Goal: Task Accomplishment & Management: Use online tool/utility

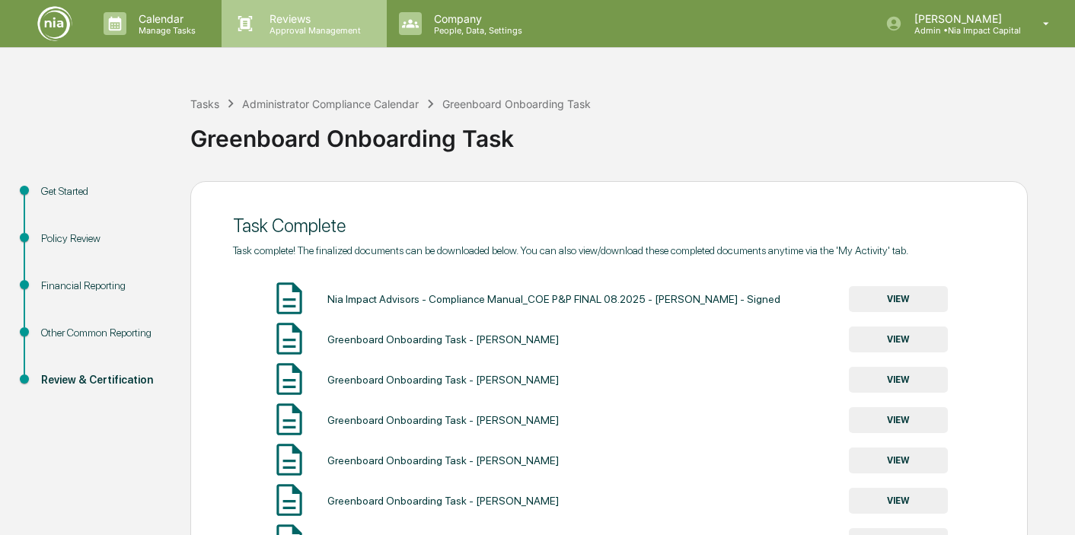
click at [322, 19] on p "Reviews" at bounding box center [312, 18] width 111 height 13
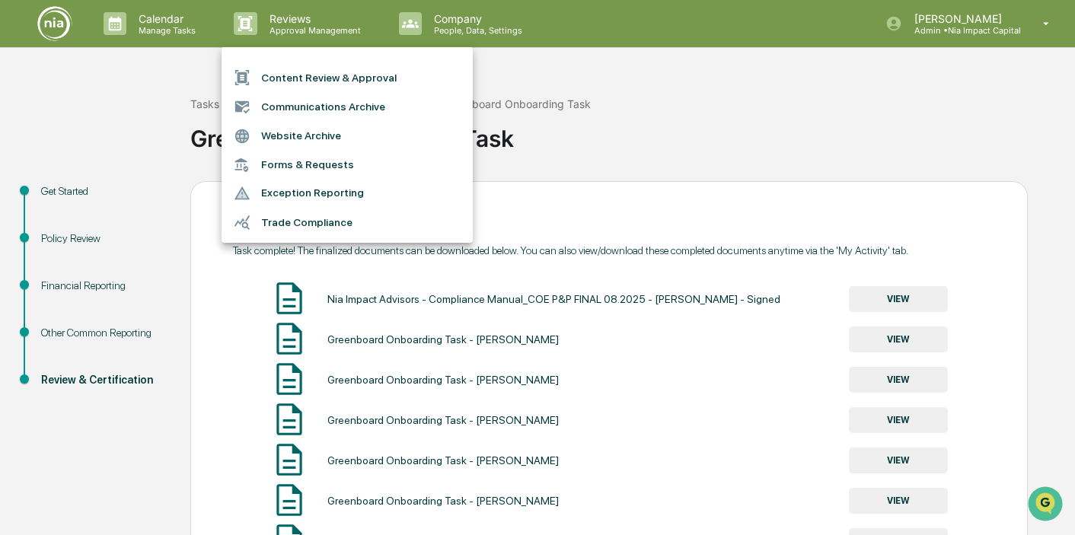
click at [318, 81] on li "Content Review & Approval" at bounding box center [347, 77] width 251 height 29
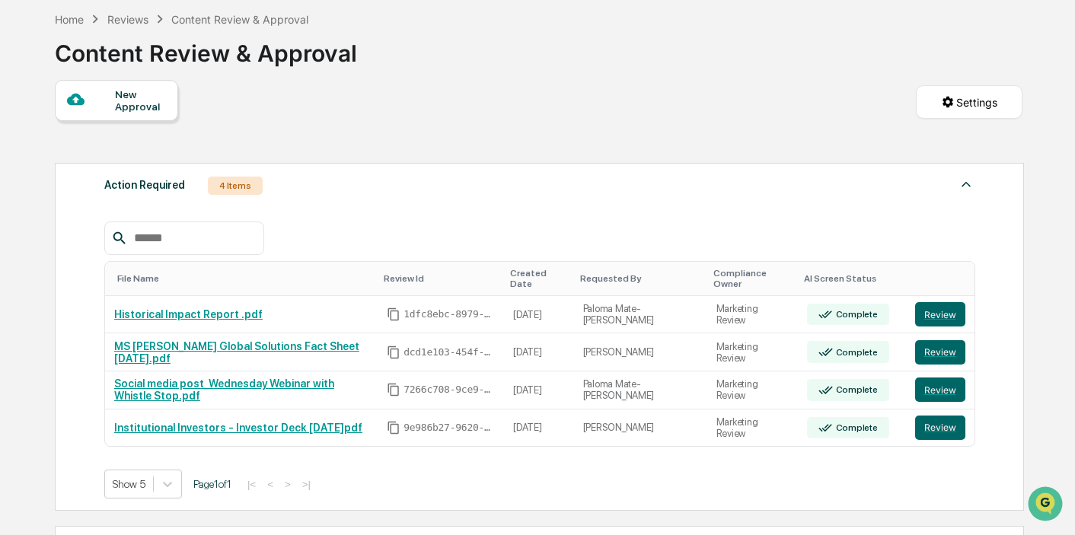
scroll to position [72, 0]
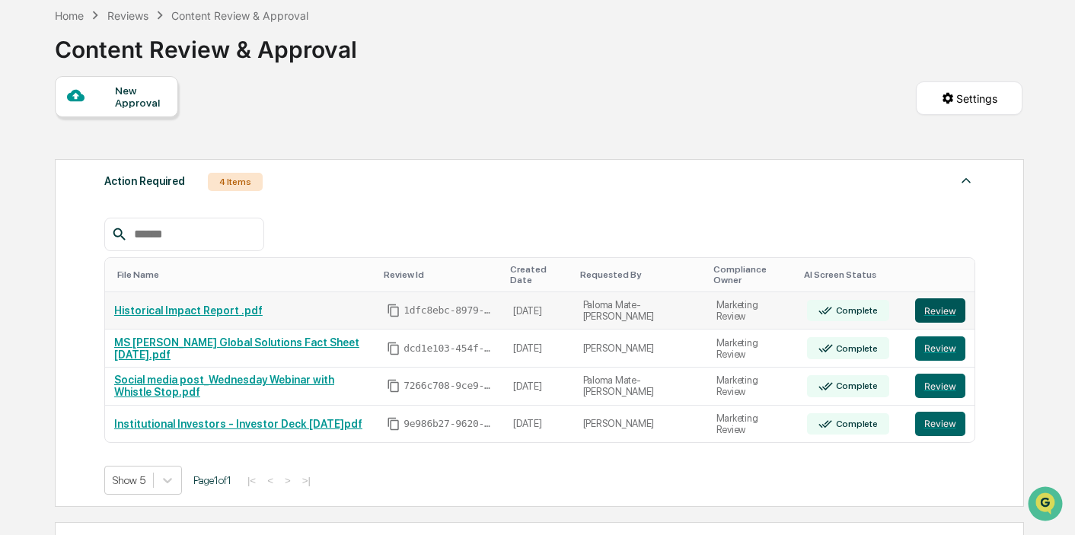
click at [943, 305] on button "Review" at bounding box center [940, 310] width 50 height 24
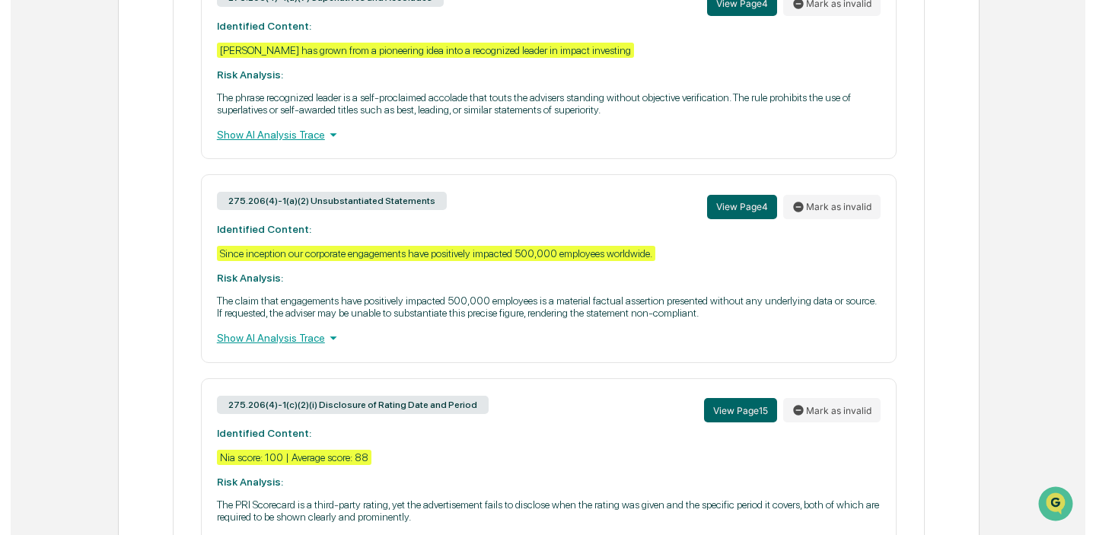
scroll to position [761, 0]
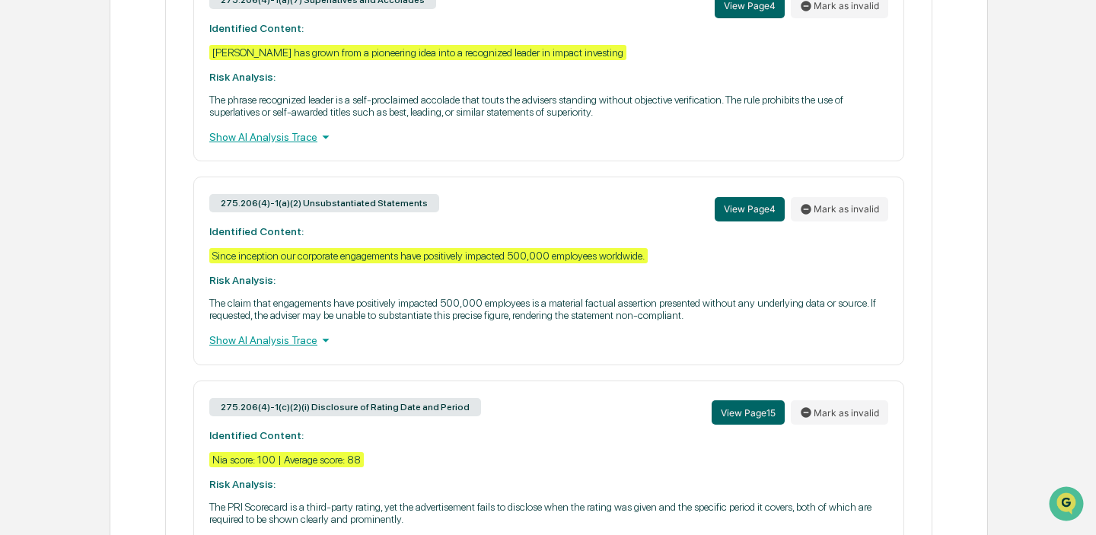
click at [527, 212] on div "275.206(4)-1(a)(2) Unsubstantiated Statements View Page 4 Mark as invalid" at bounding box center [548, 209] width 679 height 33
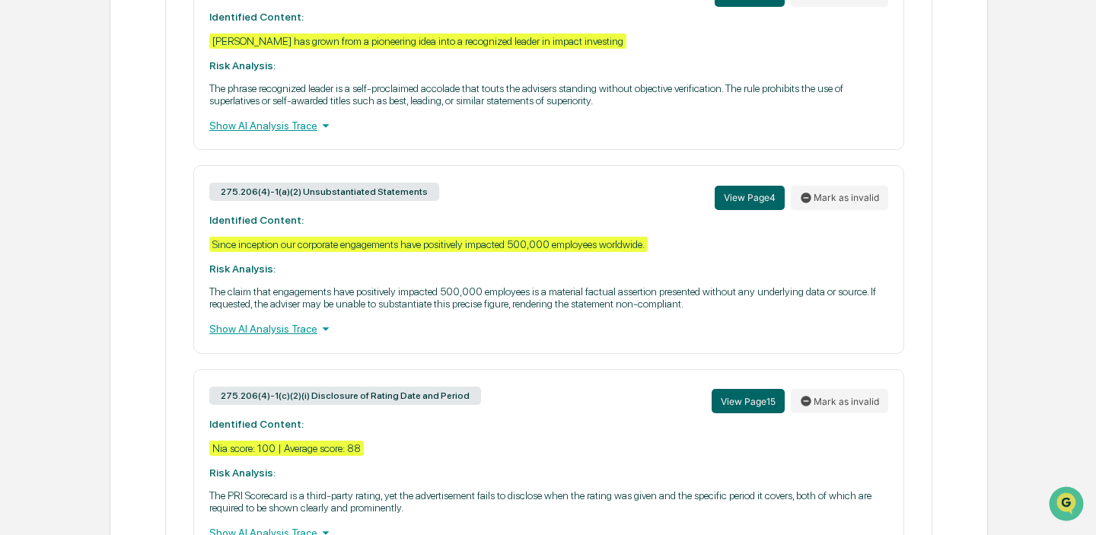
scroll to position [0, 0]
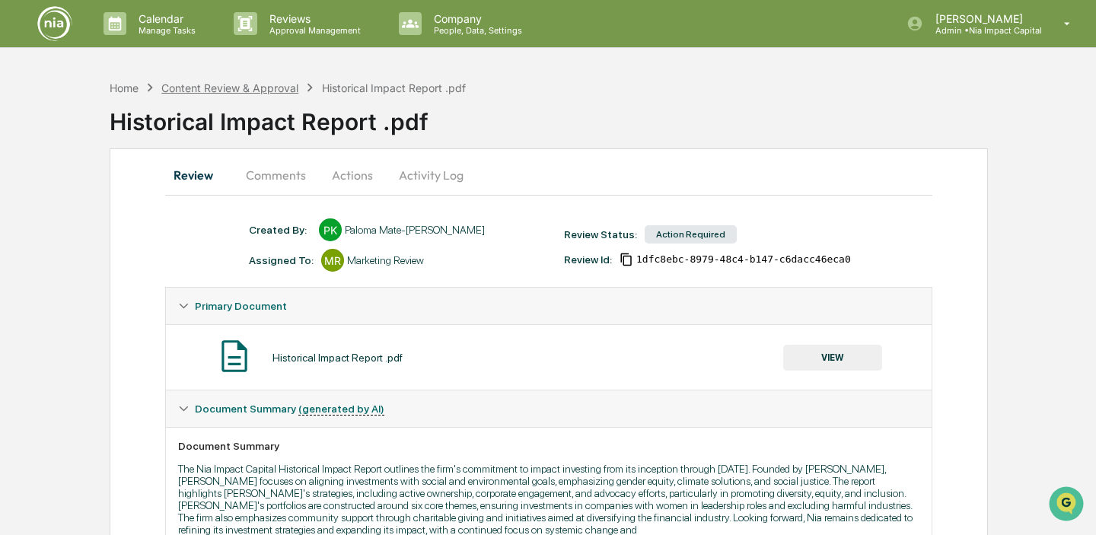
click at [222, 88] on div "Content Review & Approval" at bounding box center [229, 87] width 137 height 13
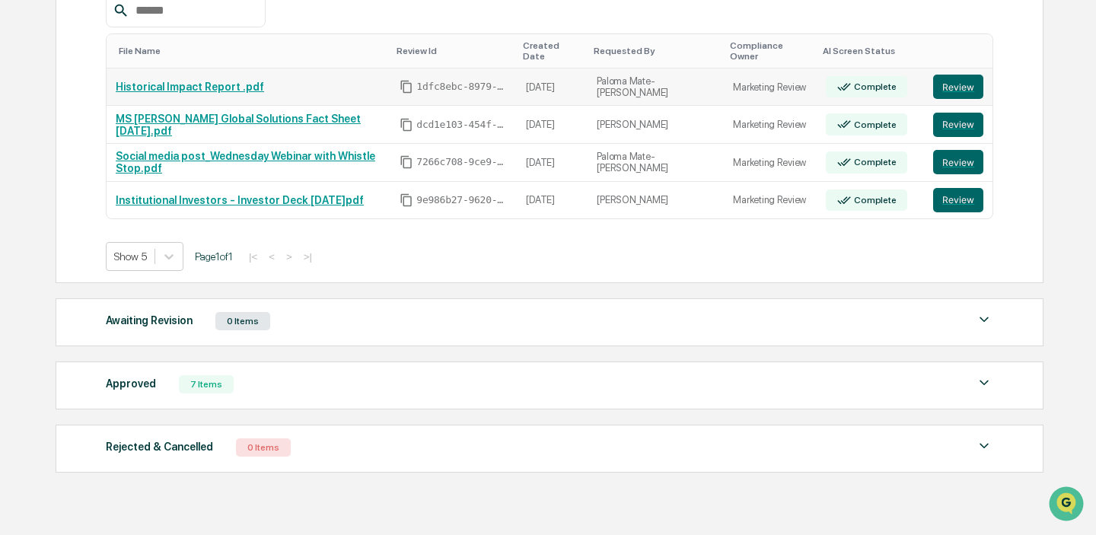
scroll to position [289, 0]
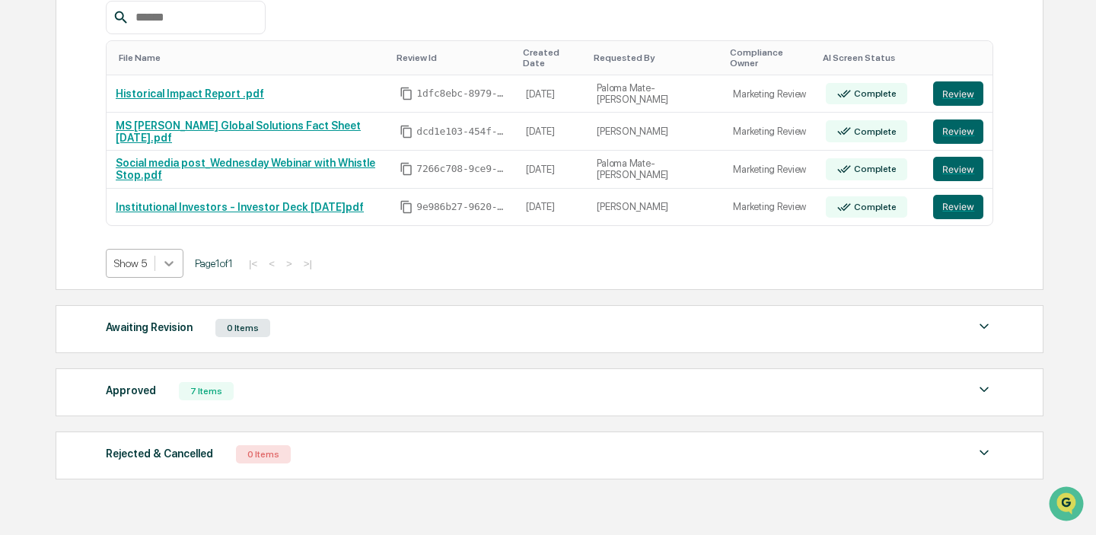
click at [171, 256] on icon at bounding box center [168, 263] width 15 height 15
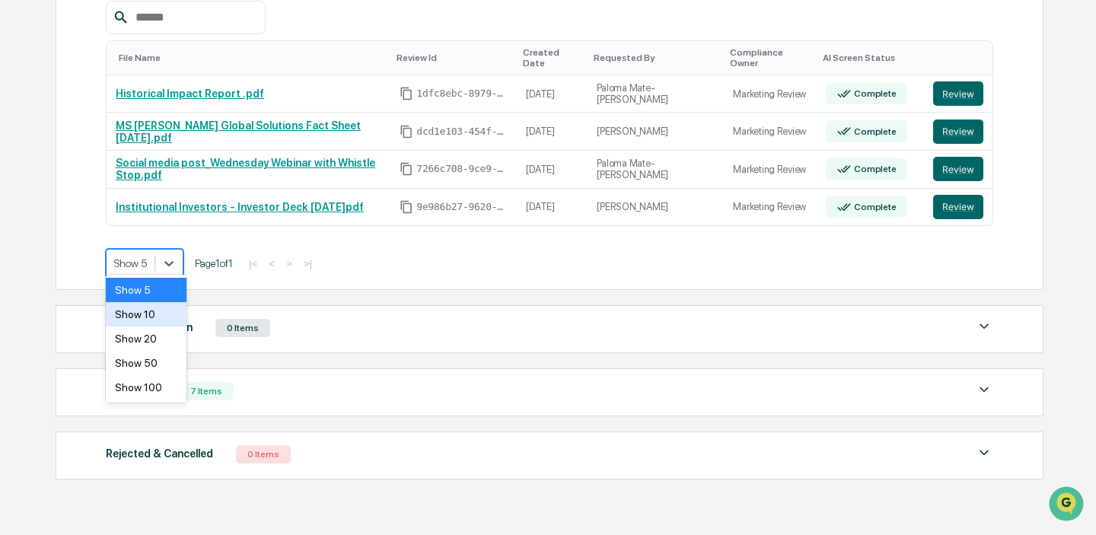
click at [158, 316] on div "Show 10" at bounding box center [146, 314] width 81 height 24
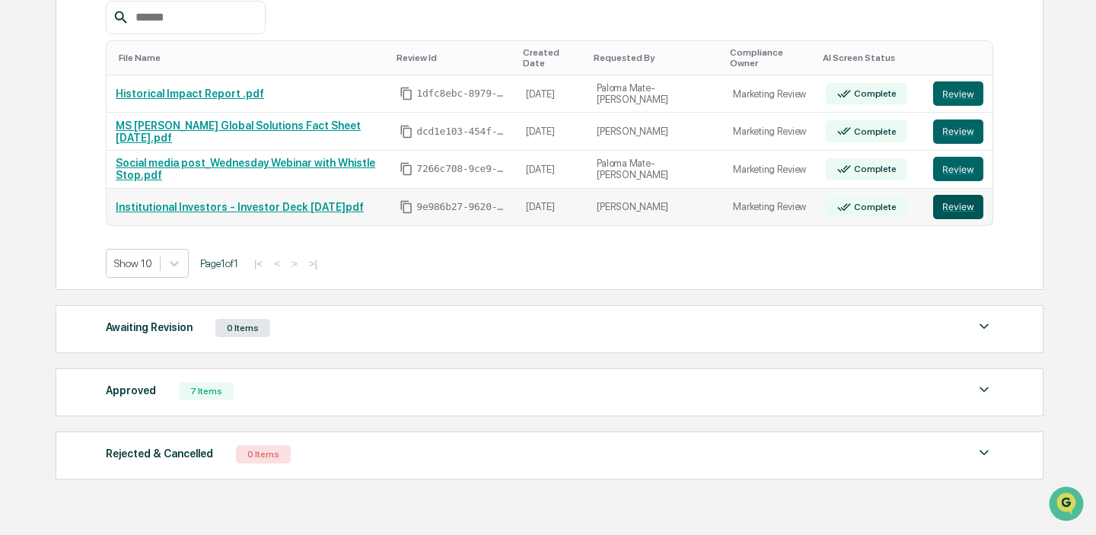
click at [959, 198] on button "Review" at bounding box center [958, 207] width 50 height 24
